Goal: Information Seeking & Learning: Check status

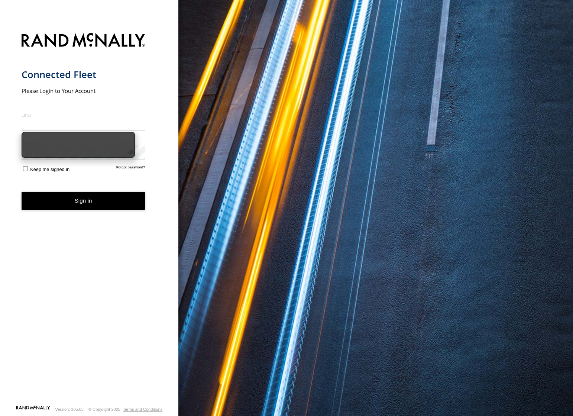
type input "**********"
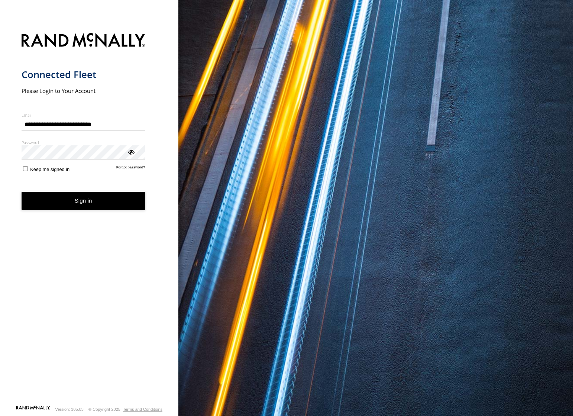
click at [83, 210] on button "Sign in" at bounding box center [84, 201] width 124 height 18
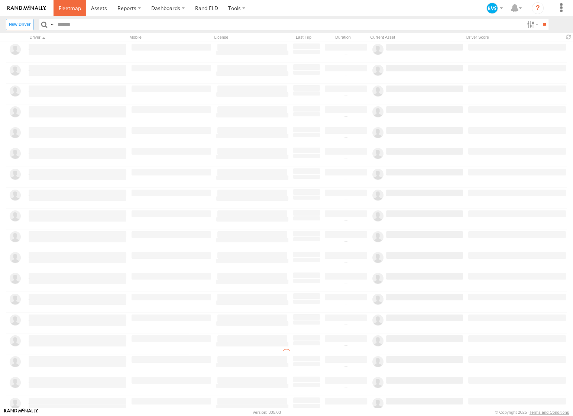
click at [73, 7] on span at bounding box center [70, 7] width 22 height 7
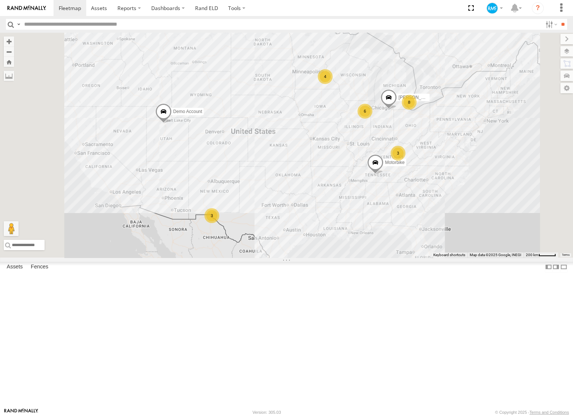
click at [0, 0] on div "Line Main 1" at bounding box center [0, 0] width 0 height 0
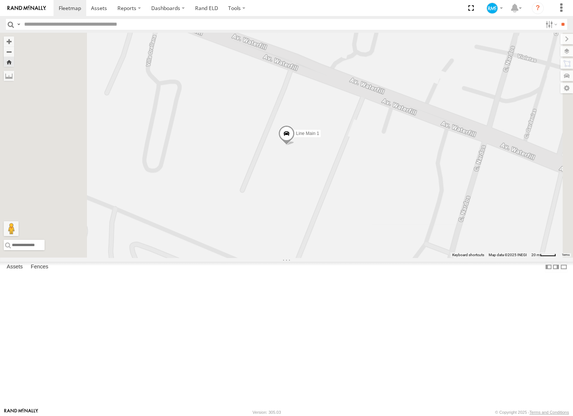
click at [0, 0] on span at bounding box center [0, 0] width 0 height 0
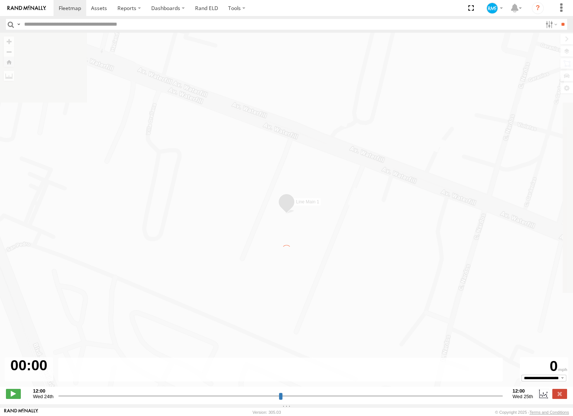
type input "**********"
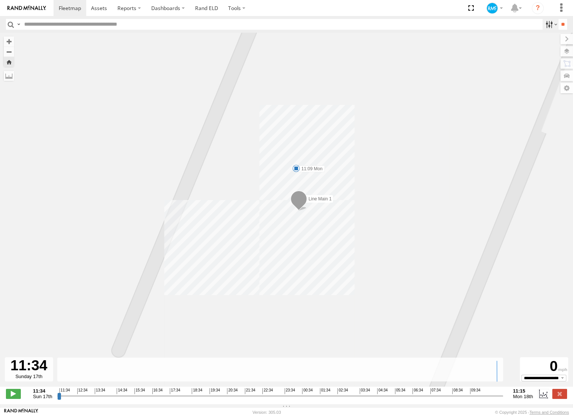
click at [548, 26] on label at bounding box center [551, 24] width 16 height 11
click at [547, 26] on label at bounding box center [551, 24] width 16 height 11
click at [547, 25] on label at bounding box center [551, 24] width 16 height 11
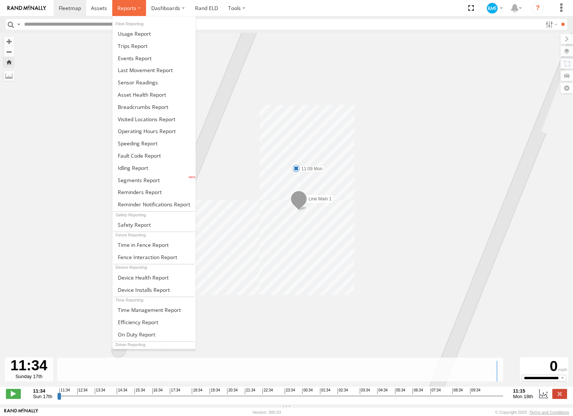
click at [137, 7] on label at bounding box center [129, 8] width 34 height 16
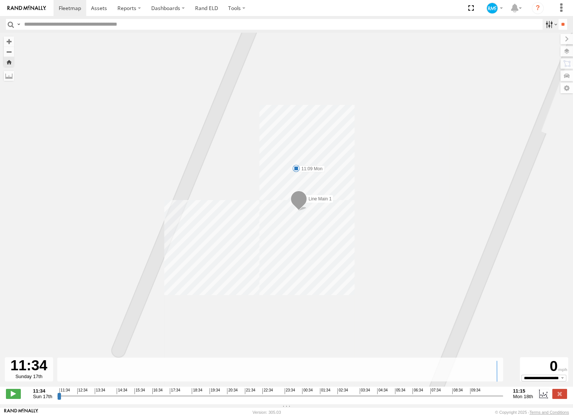
click at [547, 23] on label at bounding box center [551, 24] width 16 height 11
click at [551, 25] on label at bounding box center [551, 24] width 16 height 11
click at [171, 8] on label "Dashboards" at bounding box center [168, 8] width 44 height 16
click at [171, 22] on span at bounding box center [170, 22] width 37 height 7
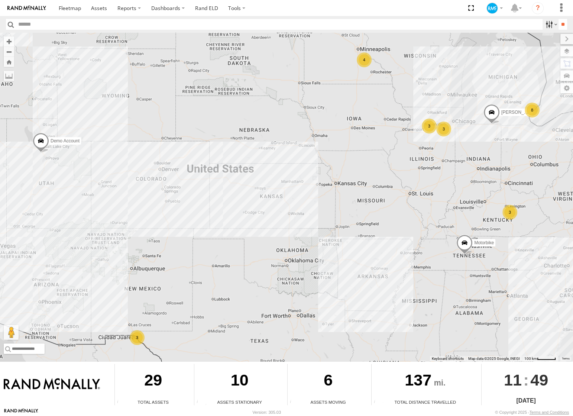
click at [548, 24] on label at bounding box center [551, 24] width 16 height 11
click at [553, 24] on label at bounding box center [551, 24] width 16 height 11
click at [543, 25] on label at bounding box center [551, 24] width 16 height 11
click at [546, 26] on label at bounding box center [551, 24] width 16 height 11
click at [549, 24] on label at bounding box center [551, 24] width 16 height 11
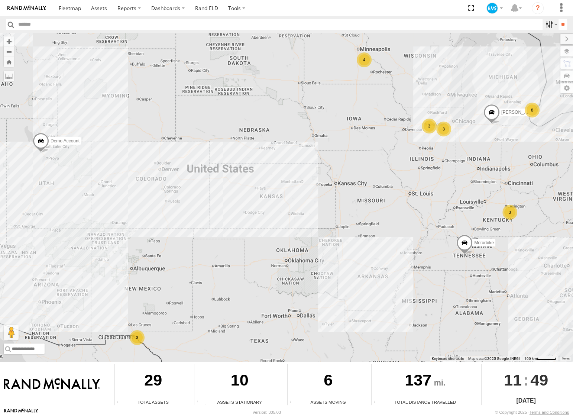
click at [549, 24] on label at bounding box center [551, 24] width 16 height 11
click at [543, 25] on label at bounding box center [551, 24] width 16 height 11
click at [550, 24] on label at bounding box center [551, 24] width 16 height 11
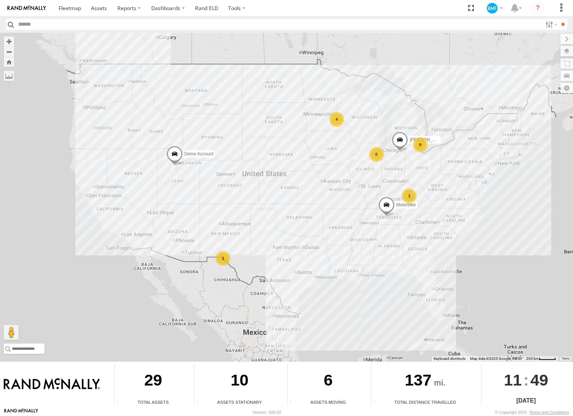
drag, startPoint x: 214, startPoint y: 117, endPoint x: 306, endPoint y: 176, distance: 109.4
click at [306, 176] on div "Demo Account Motorbike Clarke Demo 6 8 4 3 3" at bounding box center [286, 197] width 573 height 328
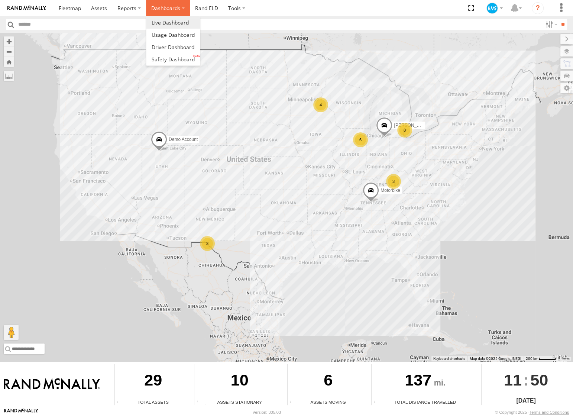
click at [168, 8] on label "Dashboards" at bounding box center [168, 8] width 44 height 16
click at [169, 23] on span at bounding box center [170, 22] width 37 height 7
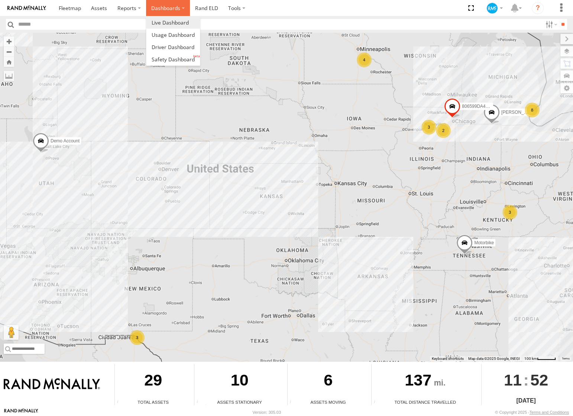
click at [181, 8] on label "Dashboards" at bounding box center [168, 8] width 44 height 16
click at [171, 46] on span at bounding box center [173, 46] width 43 height 7
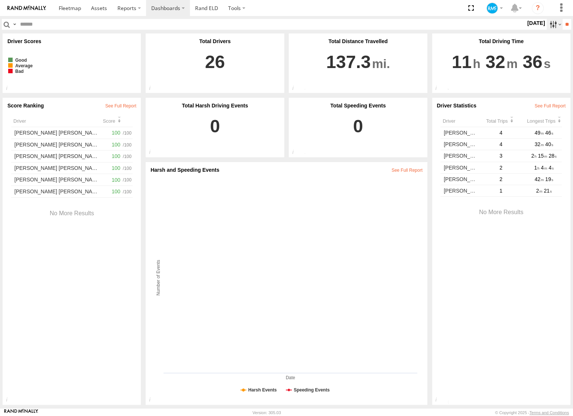
click at [547, 23] on label at bounding box center [555, 24] width 16 height 11
click at [0, 0] on span "Last 30 Days" at bounding box center [0, 0] width 0 height 0
click at [563, 25] on input "**" at bounding box center [567, 24] width 9 height 11
click at [547, 24] on label at bounding box center [555, 24] width 16 height 11
click at [0, 0] on span "Last 30 Days" at bounding box center [0, 0] width 0 height 0
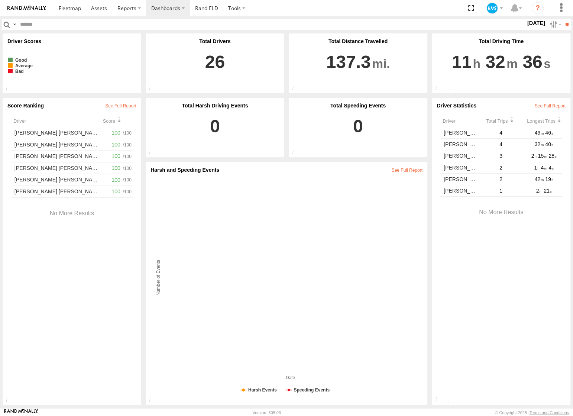
click at [0, 0] on span "Last 30 Days" at bounding box center [0, 0] width 0 height 0
click at [0, 0] on span "Last Month" at bounding box center [0, 0] width 0 height 0
click at [0, 0] on span "This Month" at bounding box center [0, 0] width 0 height 0
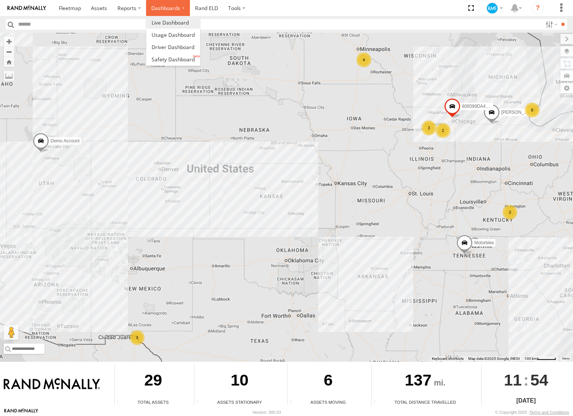
click at [182, 6] on label "Dashboards" at bounding box center [168, 8] width 44 height 16
click at [174, 45] on span at bounding box center [173, 46] width 43 height 7
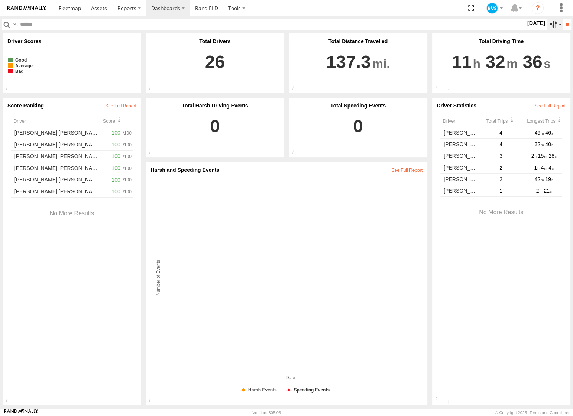
click at [550, 23] on label at bounding box center [555, 24] width 16 height 11
click at [0, 0] on span "Last 30 Days" at bounding box center [0, 0] width 0 height 0
click at [0, 0] on label at bounding box center [0, 0] width 0 height 0
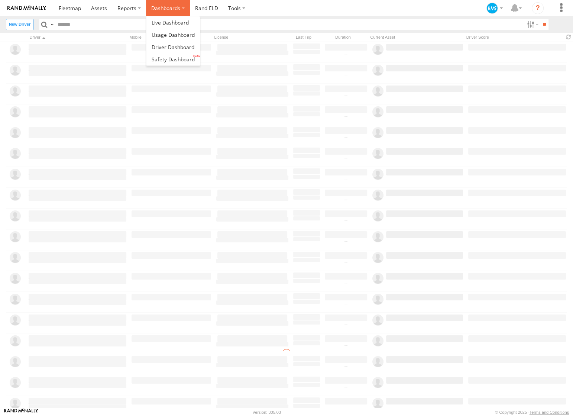
click at [182, 9] on label "Dashboards" at bounding box center [168, 8] width 44 height 16
click at [179, 21] on span at bounding box center [170, 22] width 37 height 7
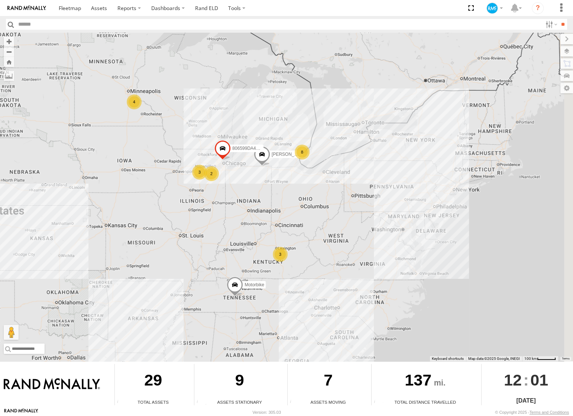
drag, startPoint x: 386, startPoint y: 163, endPoint x: 143, endPoint y: 207, distance: 246.9
click at [143, 207] on div "Demo Account 2 8 4 3 3 806599DA43F8 3 Motorbike Clarke Demo" at bounding box center [286, 197] width 573 height 328
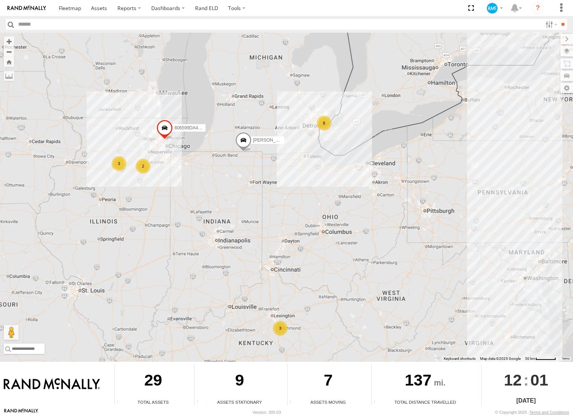
drag, startPoint x: 183, startPoint y: 191, endPoint x: 72, endPoint y: 214, distance: 113.5
click at [72, 214] on div "Demo Account Motorbike Clarke Demo 806599DA43F8 2 8 3 3" at bounding box center [286, 197] width 573 height 328
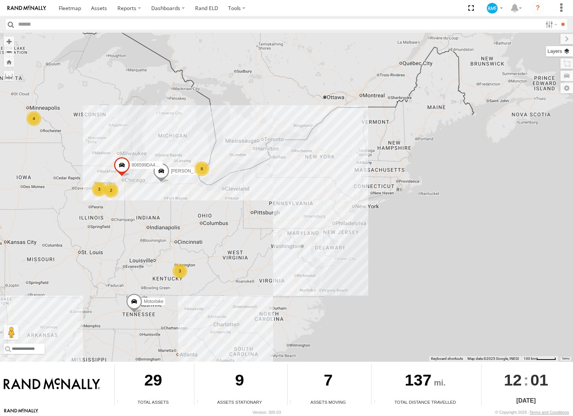
click at [570, 53] on label at bounding box center [559, 51] width 27 height 10
click at [0, 0] on span "Basemaps" at bounding box center [0, 0] width 0 height 0
click at [0, 0] on span "Grayscale" at bounding box center [0, 0] width 0 height 0
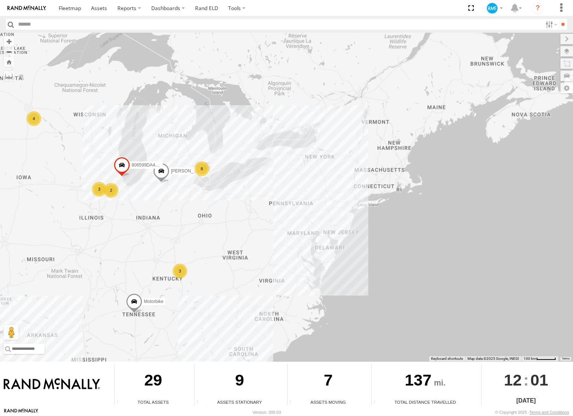
click at [225, 379] on div "9" at bounding box center [239, 381] width 90 height 35
click at [227, 400] on div "Assets Stationary" at bounding box center [239, 402] width 90 height 6
click at [228, 399] on div "Assets Stationary" at bounding box center [239, 402] width 90 height 6
click at [230, 385] on div "9" at bounding box center [239, 381] width 90 height 35
click at [181, 9] on label "Dashboards" at bounding box center [168, 8] width 44 height 16
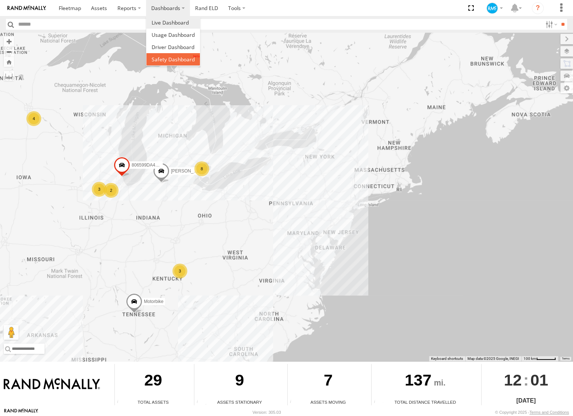
click at [173, 58] on span at bounding box center [173, 59] width 43 height 7
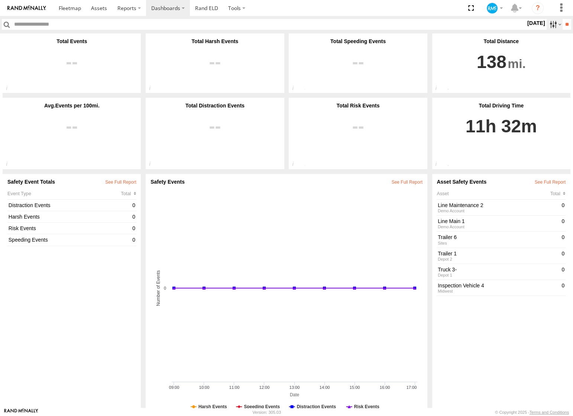
click at [547, 25] on label at bounding box center [555, 24] width 16 height 11
click at [0, 0] on span "Last 30 Days" at bounding box center [0, 0] width 0 height 0
click at [563, 24] on input "**" at bounding box center [567, 24] width 9 height 11
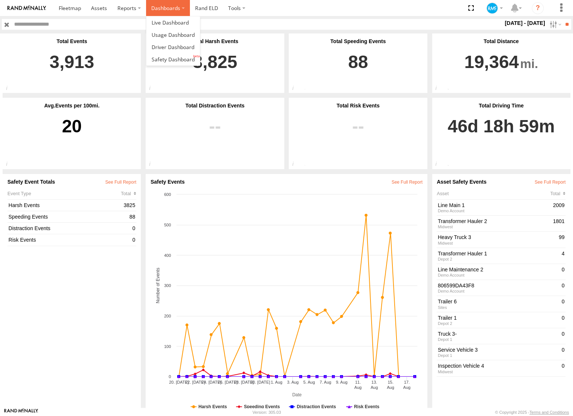
click at [182, 7] on label "Dashboards" at bounding box center [168, 8] width 44 height 16
click at [178, 45] on span at bounding box center [173, 46] width 43 height 7
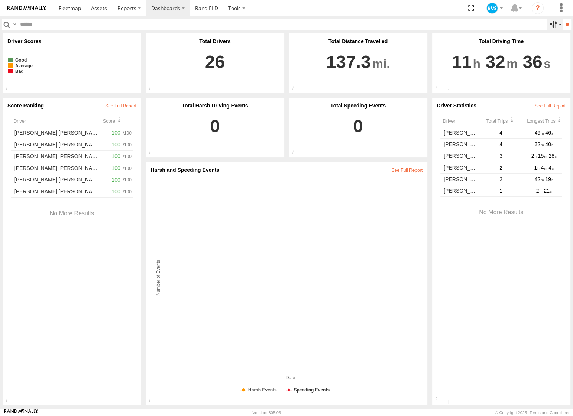
click at [548, 23] on label at bounding box center [555, 24] width 16 height 11
click at [0, 0] on span "Last 30 Days" at bounding box center [0, 0] width 0 height 0
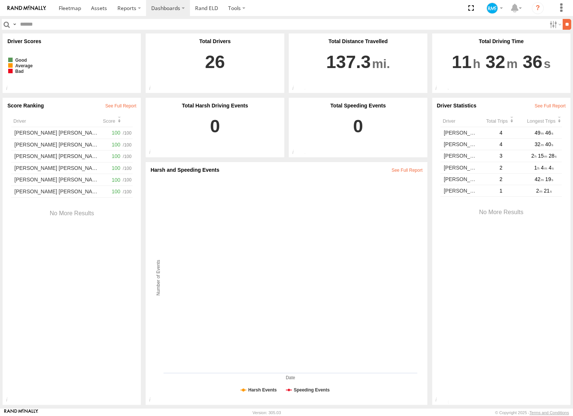
click at [563, 26] on input "**" at bounding box center [567, 24] width 9 height 11
click at [551, 26] on label at bounding box center [555, 24] width 16 height 11
click at [0, 0] on label at bounding box center [0, 0] width 0 height 0
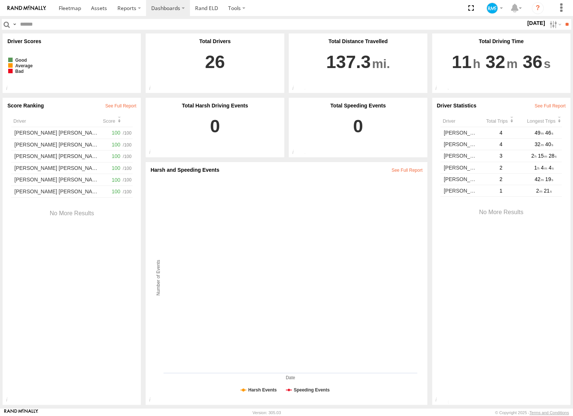
click at [0, 0] on label at bounding box center [0, 0] width 0 height 0
click at [563, 26] on input "**" at bounding box center [567, 24] width 9 height 11
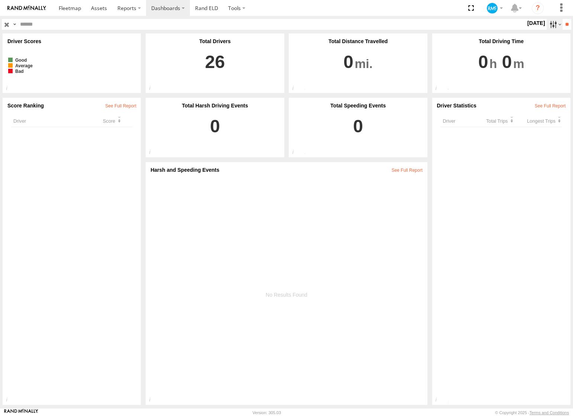
click at [550, 25] on label at bounding box center [555, 24] width 16 height 11
click at [0, 0] on span "Last 30 Days" at bounding box center [0, 0] width 0 height 0
click at [0, 0] on span "This Month" at bounding box center [0, 0] width 0 height 0
click at [0, 0] on span "Last Month" at bounding box center [0, 0] width 0 height 0
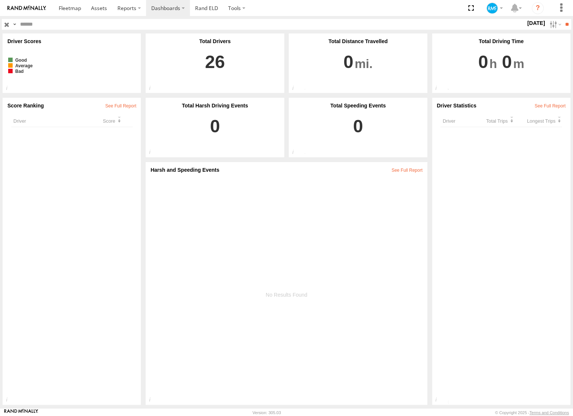
drag, startPoint x: 482, startPoint y: 143, endPoint x: 482, endPoint y: 136, distance: 7.1
click at [0, 0] on span "This Month" at bounding box center [0, 0] width 0 height 0
click at [0, 0] on span "Last 14 Days" at bounding box center [0, 0] width 0 height 0
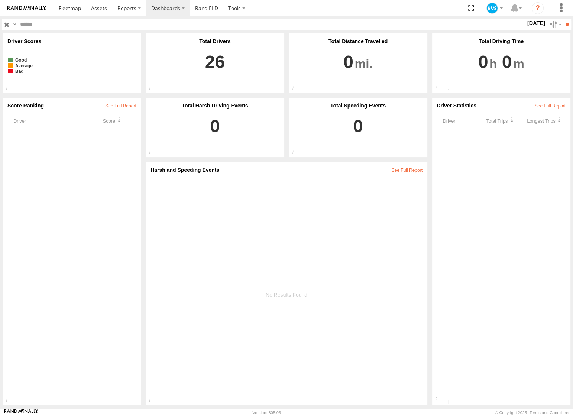
click at [0, 0] on label at bounding box center [0, 0] width 0 height 0
click at [564, 23] on input "**" at bounding box center [567, 24] width 9 height 11
